Goal: Information Seeking & Learning: Learn about a topic

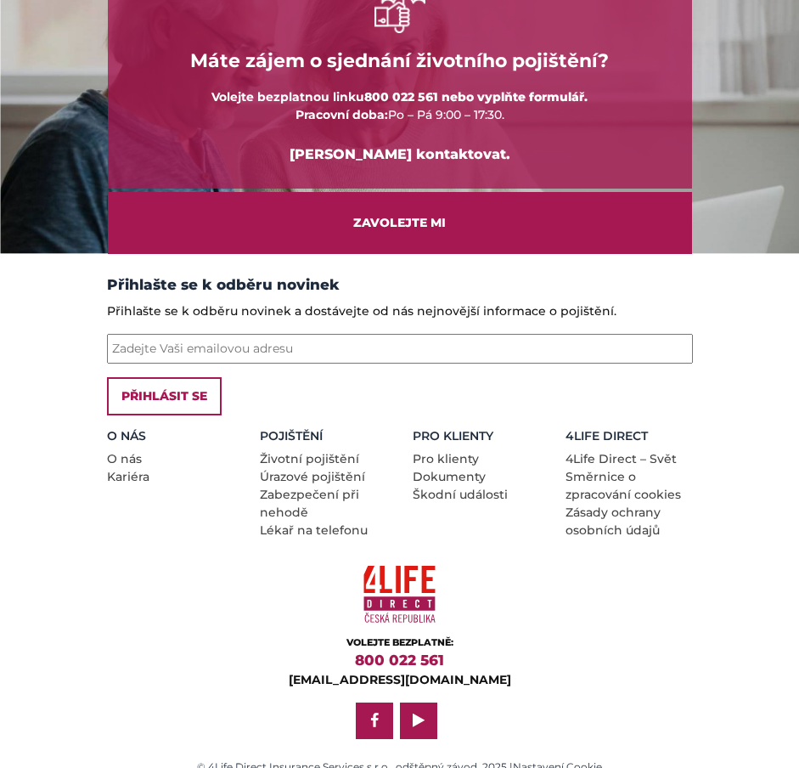
scroll to position [1453, 0]
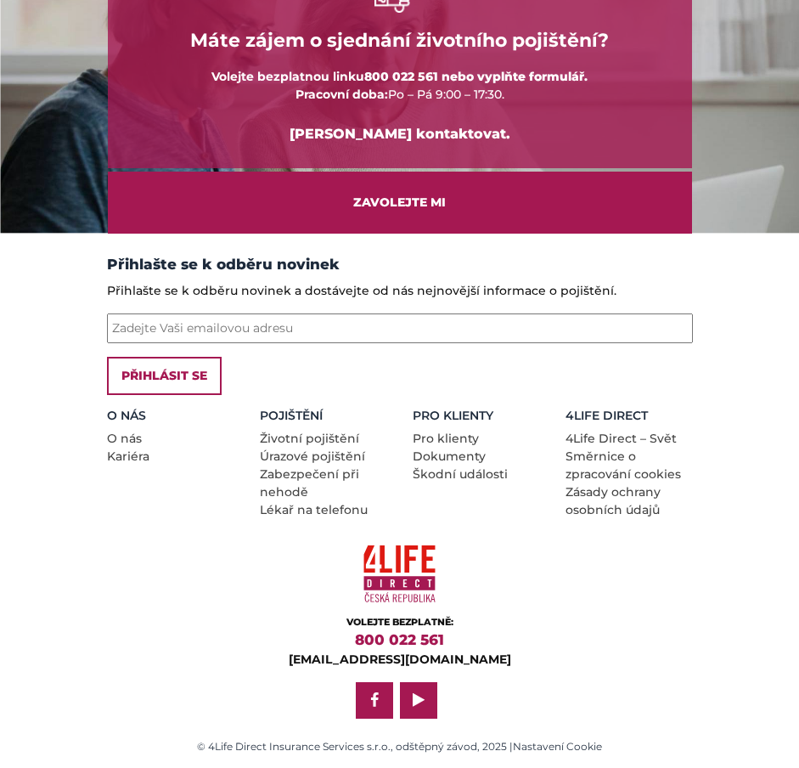
drag, startPoint x: 800, startPoint y: 154, endPoint x: 823, endPoint y: 671, distance: 517.8
click at [122, 435] on link "O nás" at bounding box center [124, 438] width 35 height 15
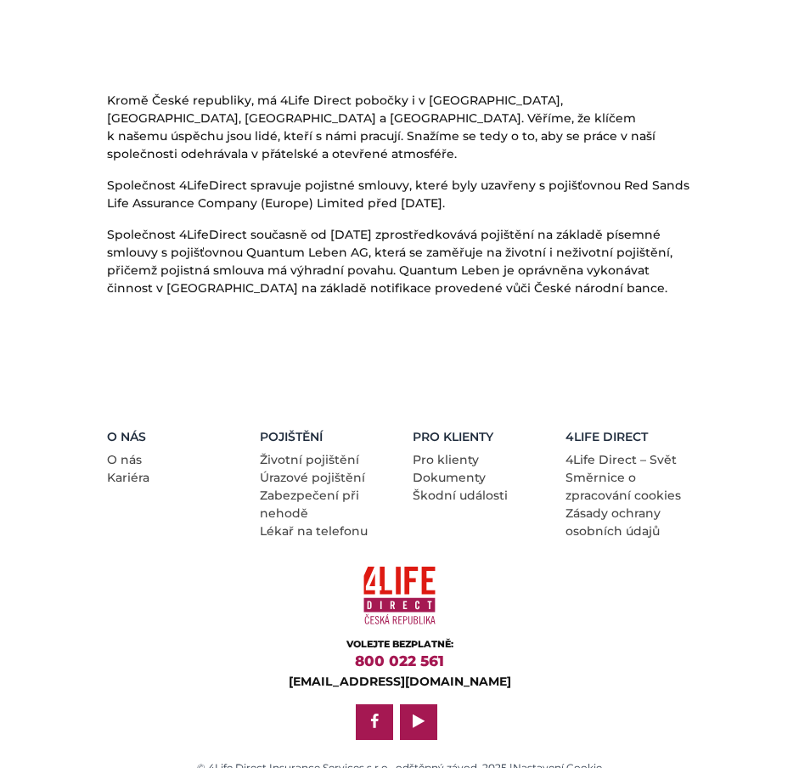
scroll to position [595, 0]
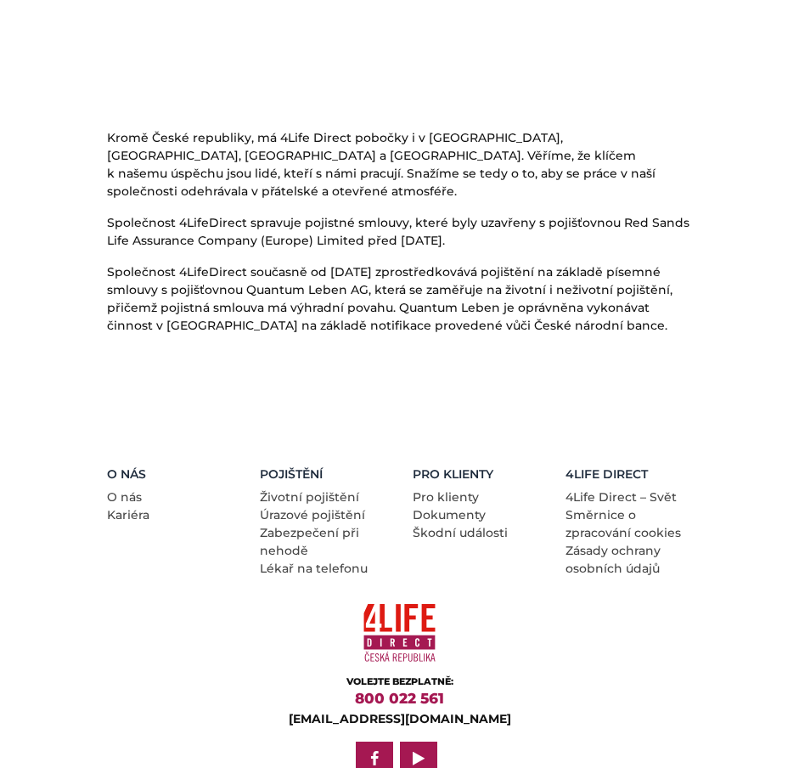
scroll to position [595, 0]
